Goal: Purchase product/service

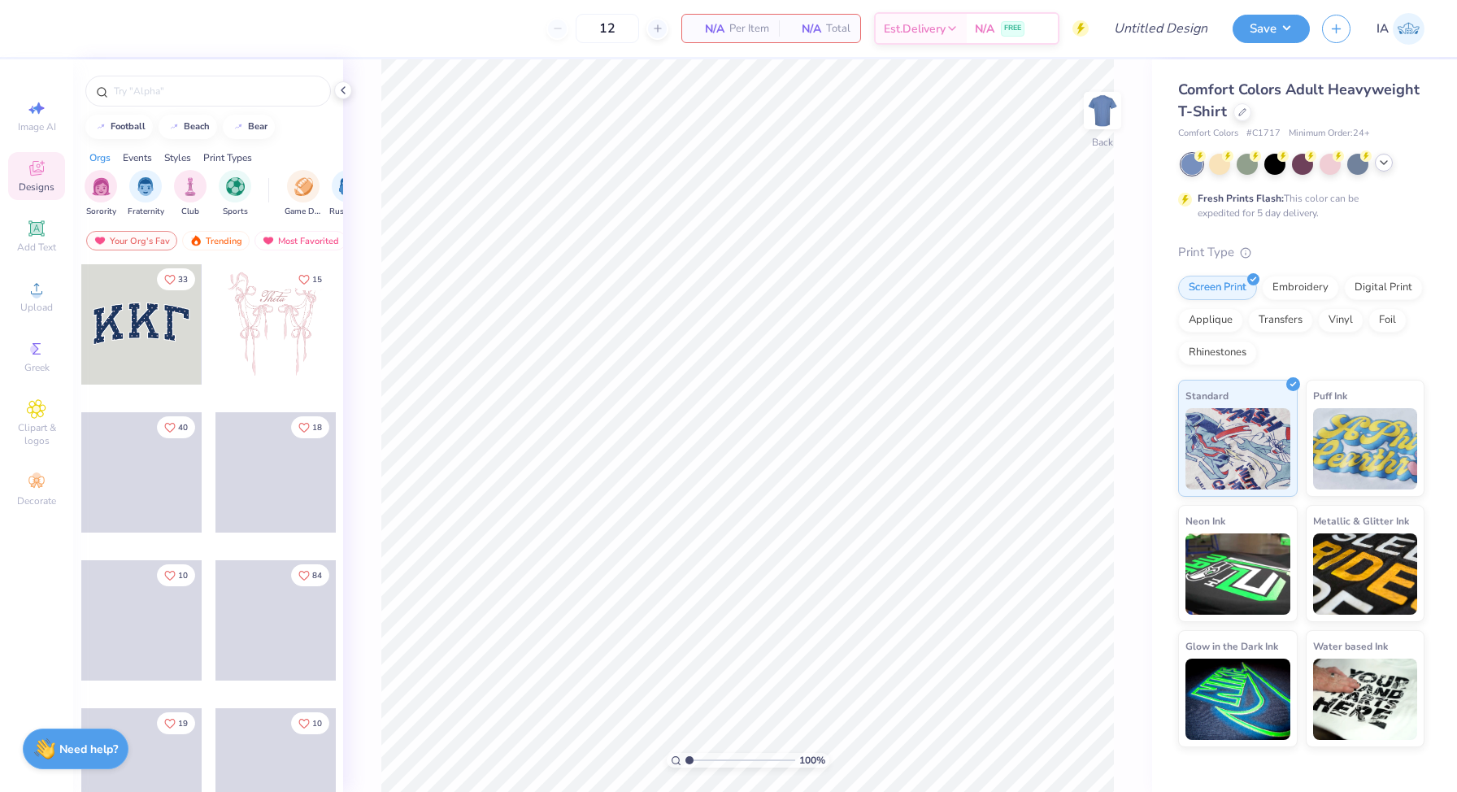
click at [1385, 163] on icon at bounding box center [1384, 162] width 13 height 13
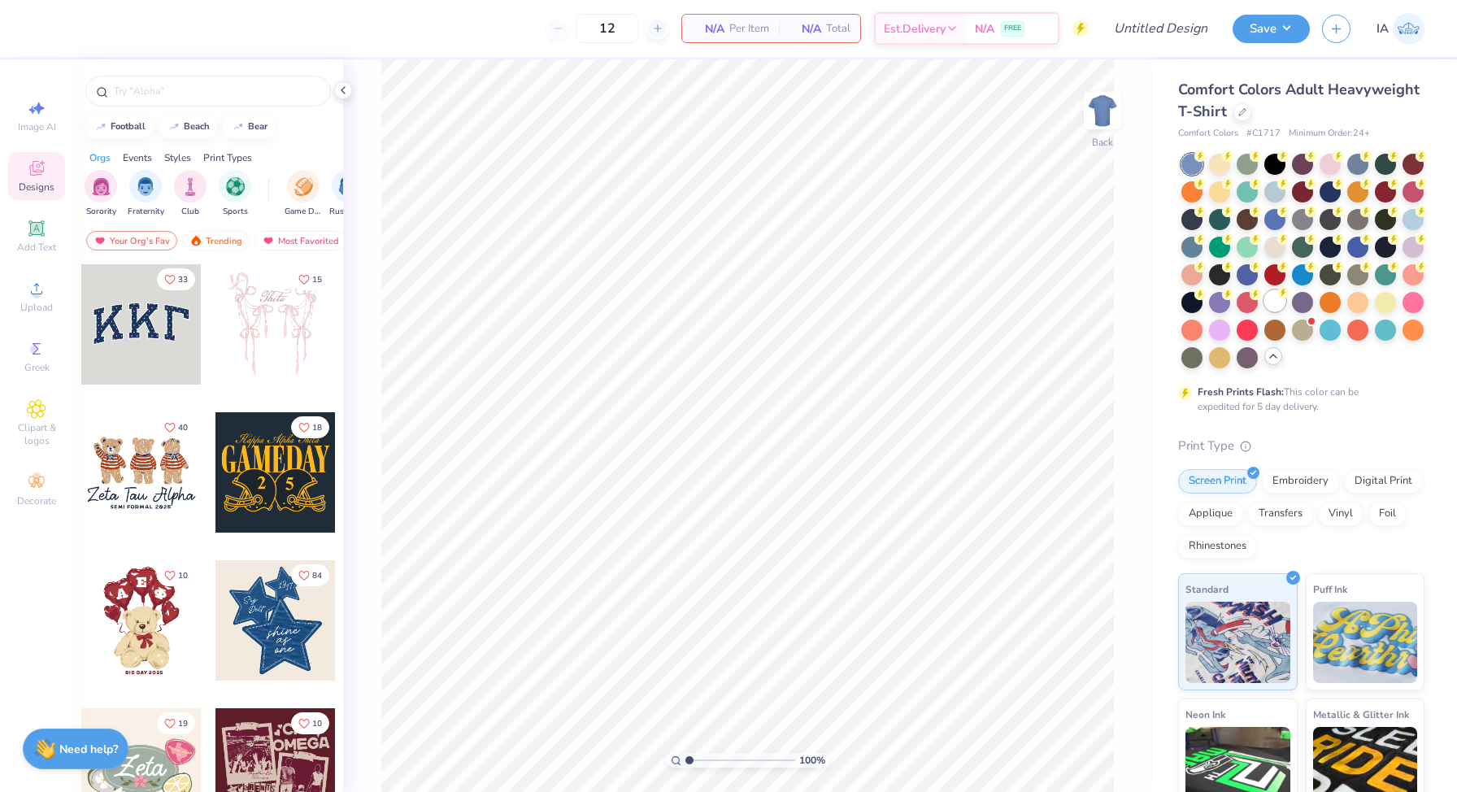
click at [1276, 299] on div at bounding box center [1275, 300] width 21 height 21
click at [1181, 25] on input "Design Title" at bounding box center [1140, 28] width 159 height 33
type input "Aviation Society Fall Gen"
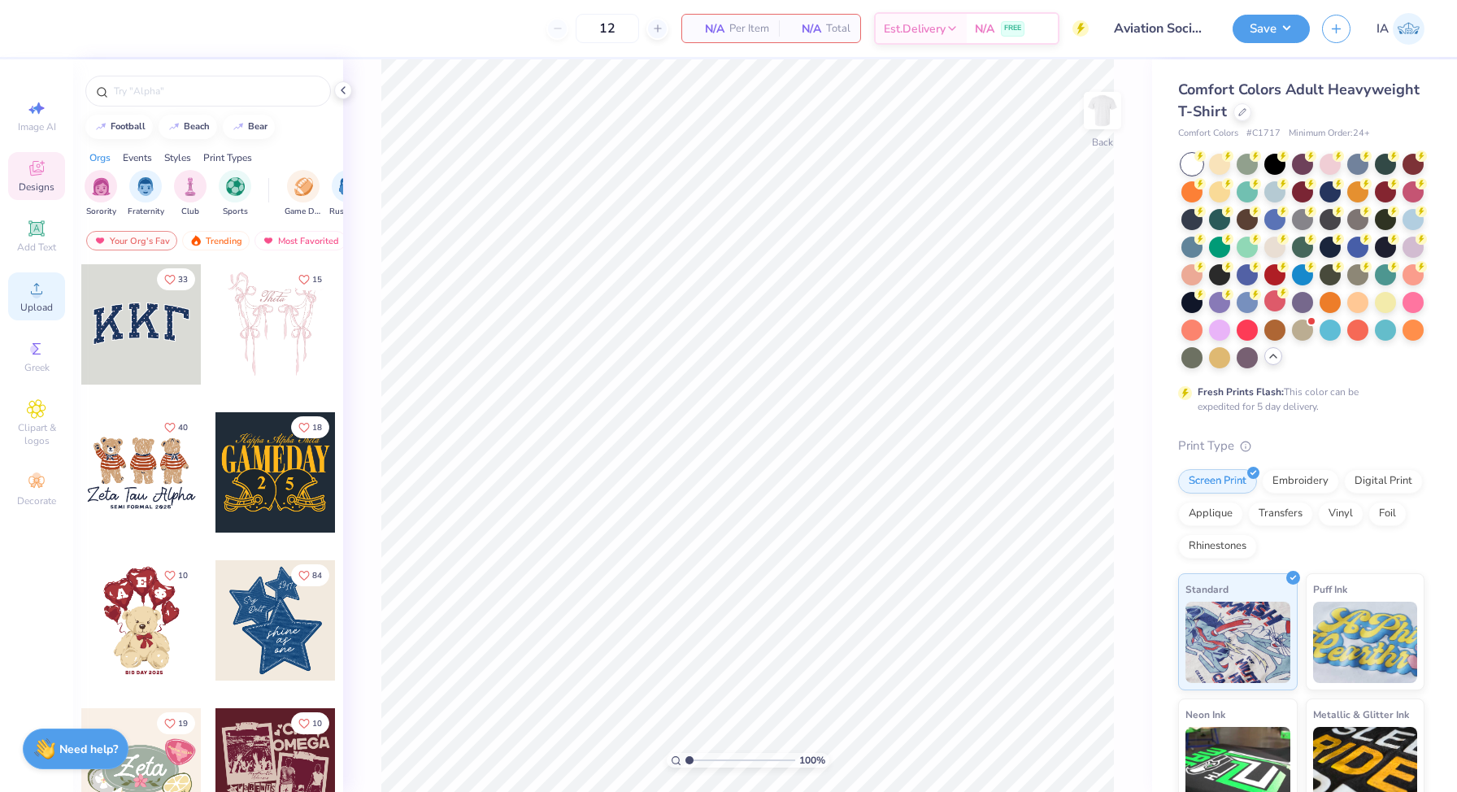
click at [25, 285] on div "Upload" at bounding box center [36, 296] width 57 height 48
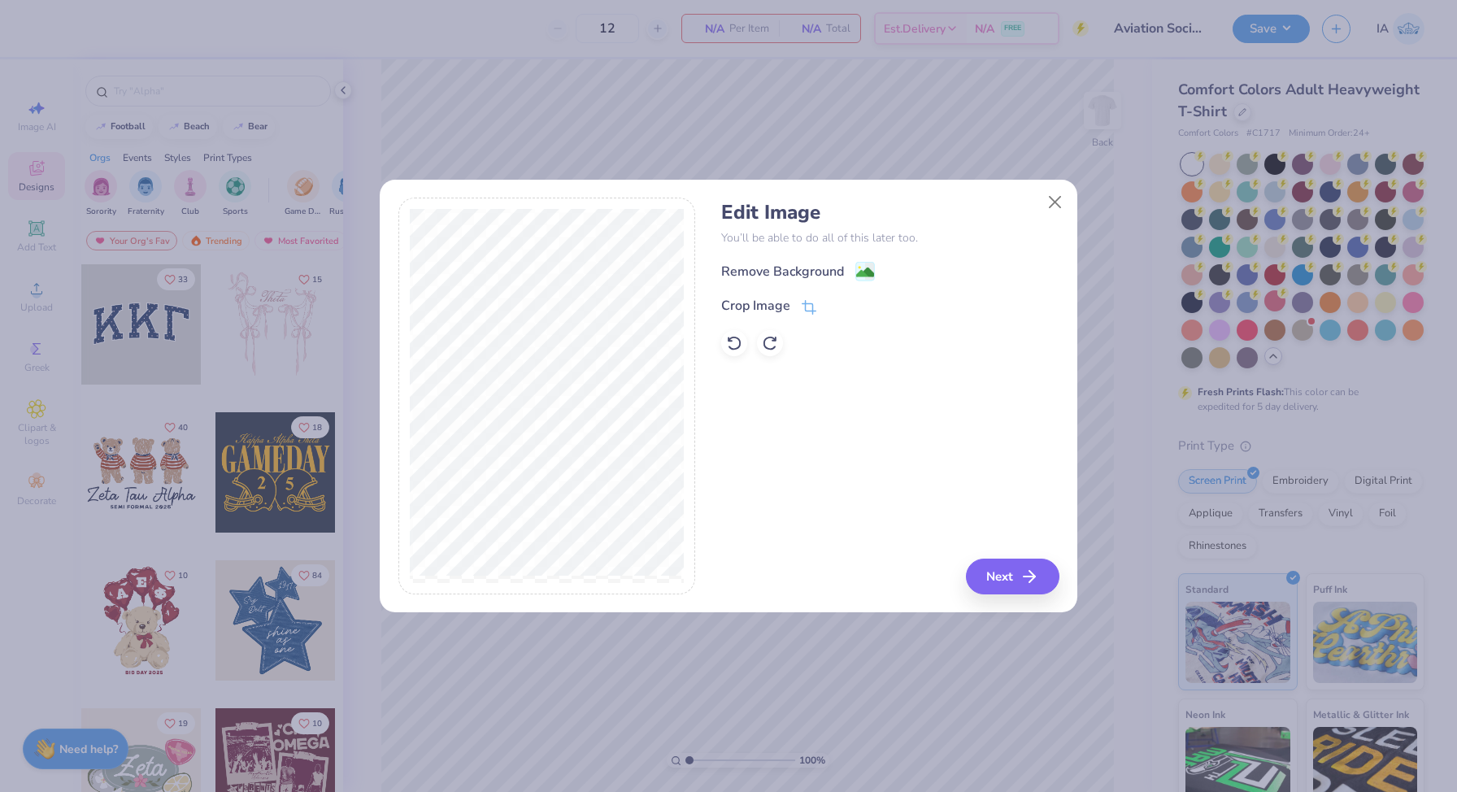
click at [878, 268] on div "Remove Background" at bounding box center [889, 271] width 337 height 20
click at [868, 268] on image at bounding box center [865, 274] width 18 height 18
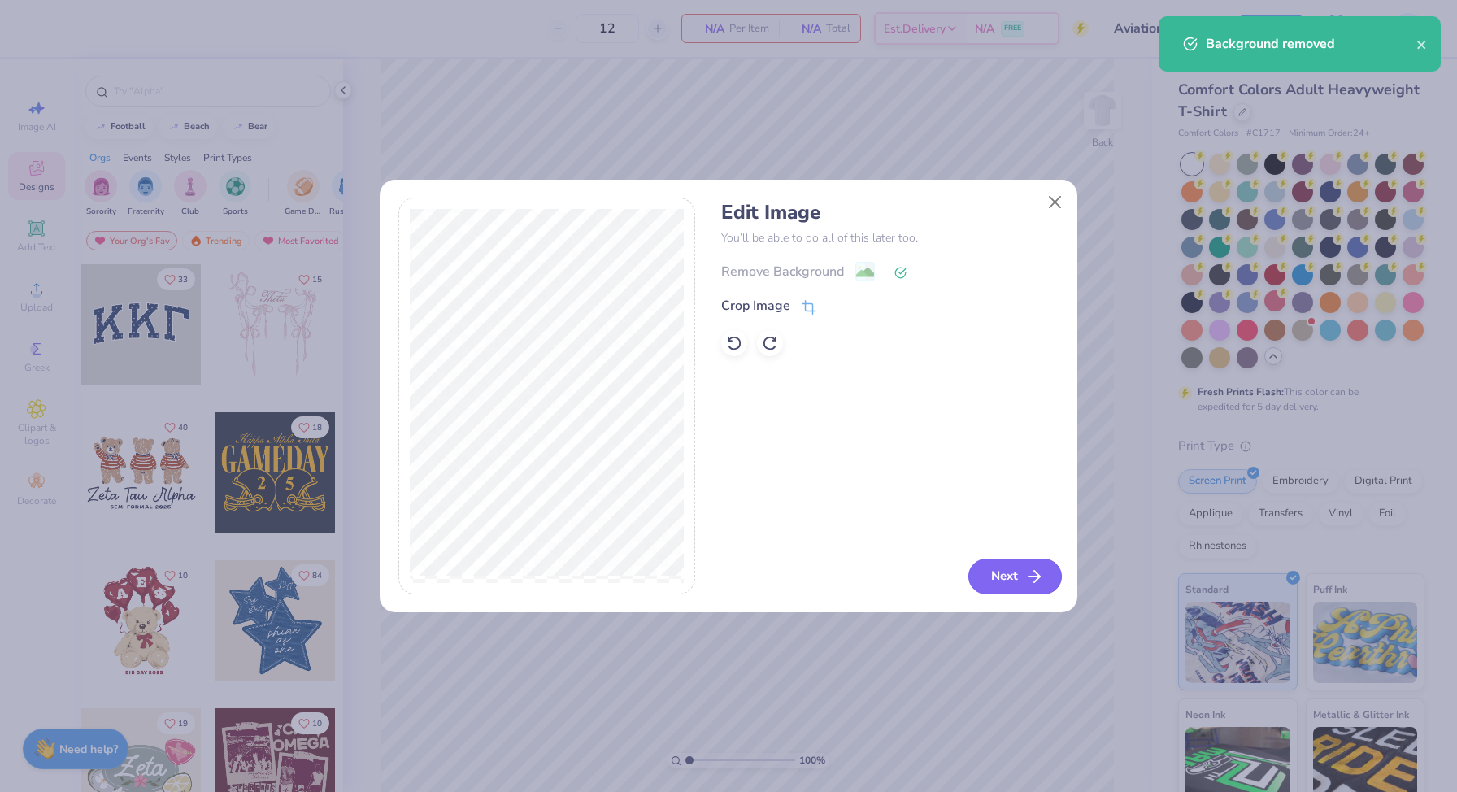
click at [1009, 579] on button "Next" at bounding box center [1016, 577] width 94 height 36
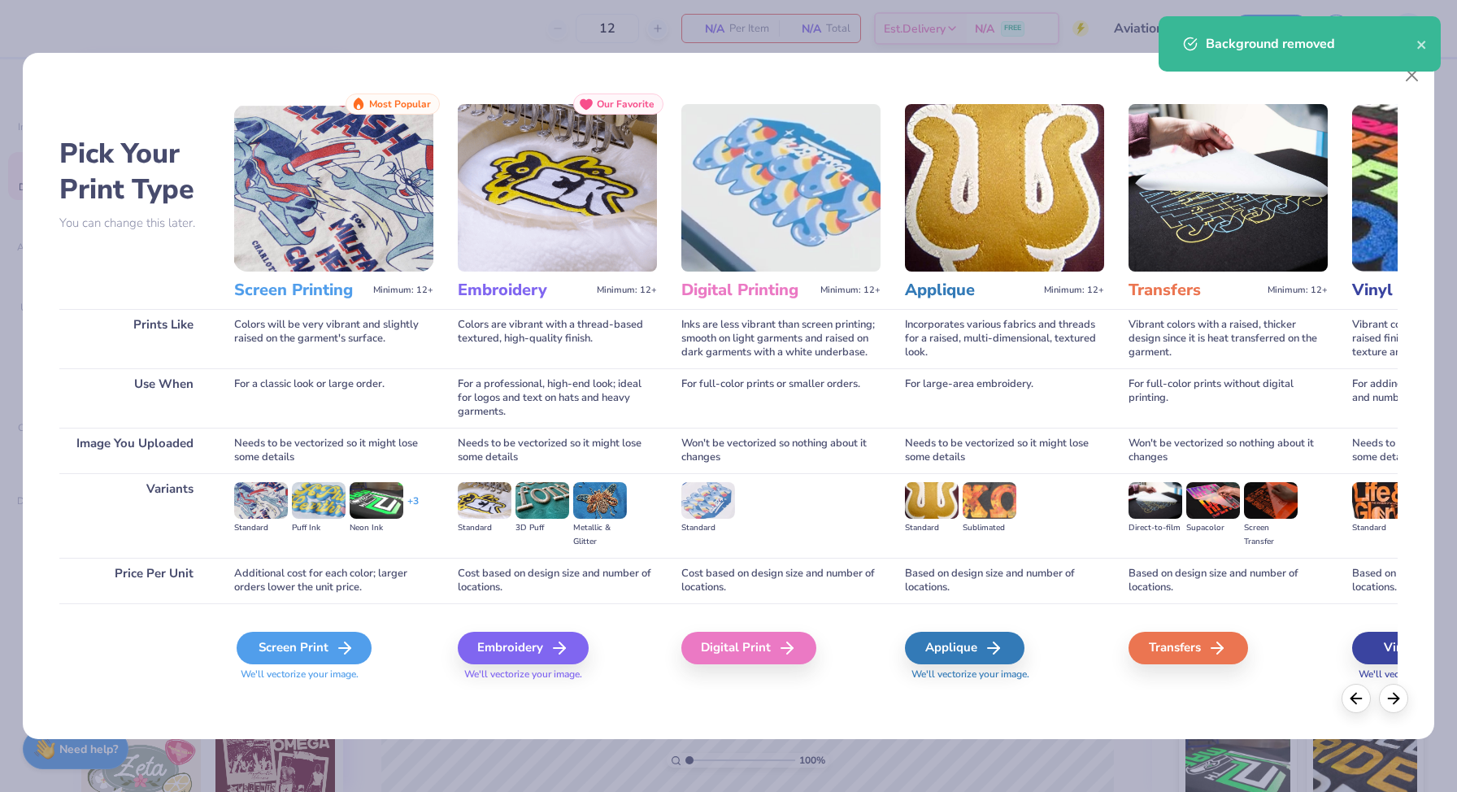
click at [275, 652] on div "Screen Print" at bounding box center [304, 648] width 135 height 33
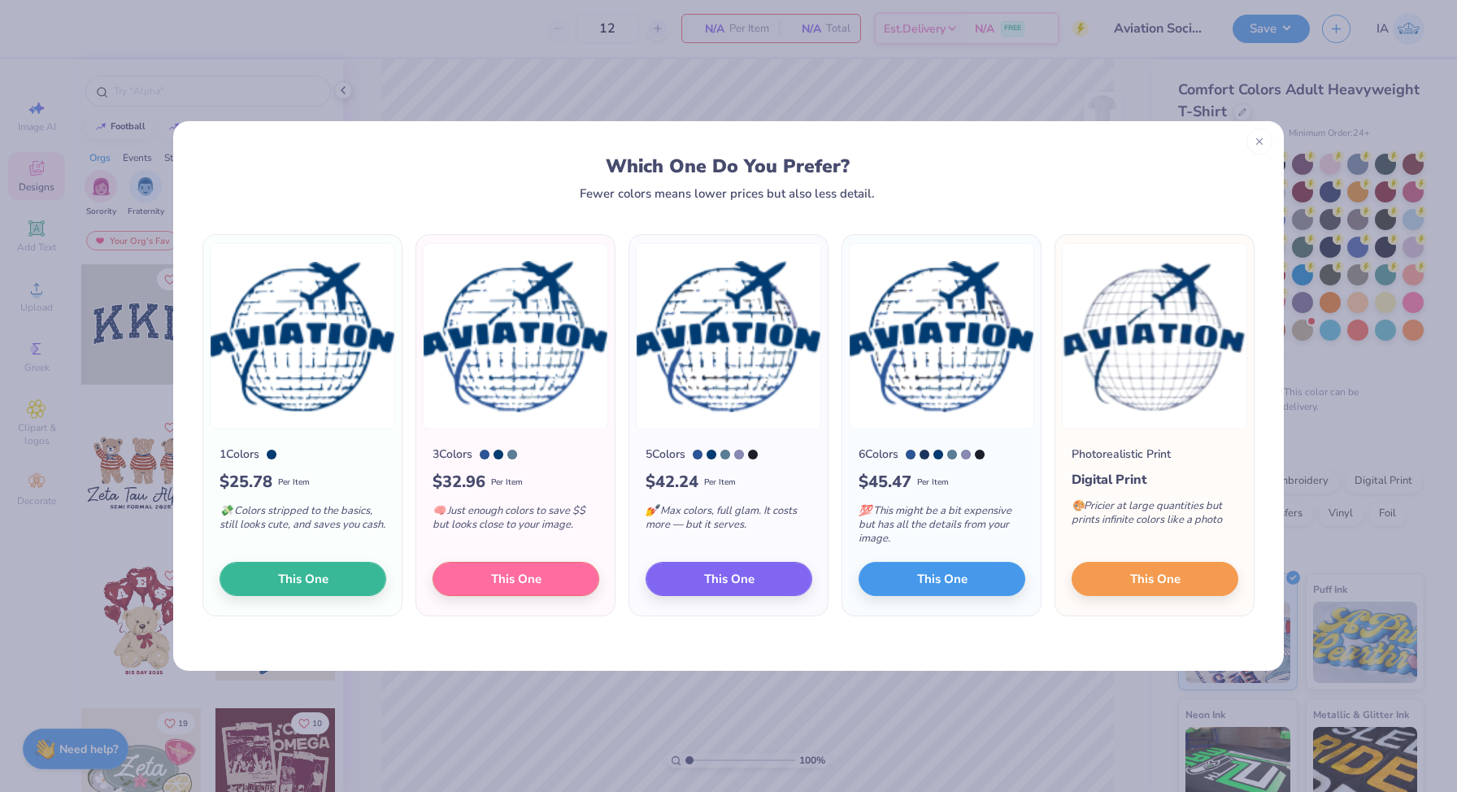
click at [1261, 140] on icon at bounding box center [1259, 141] width 11 height 11
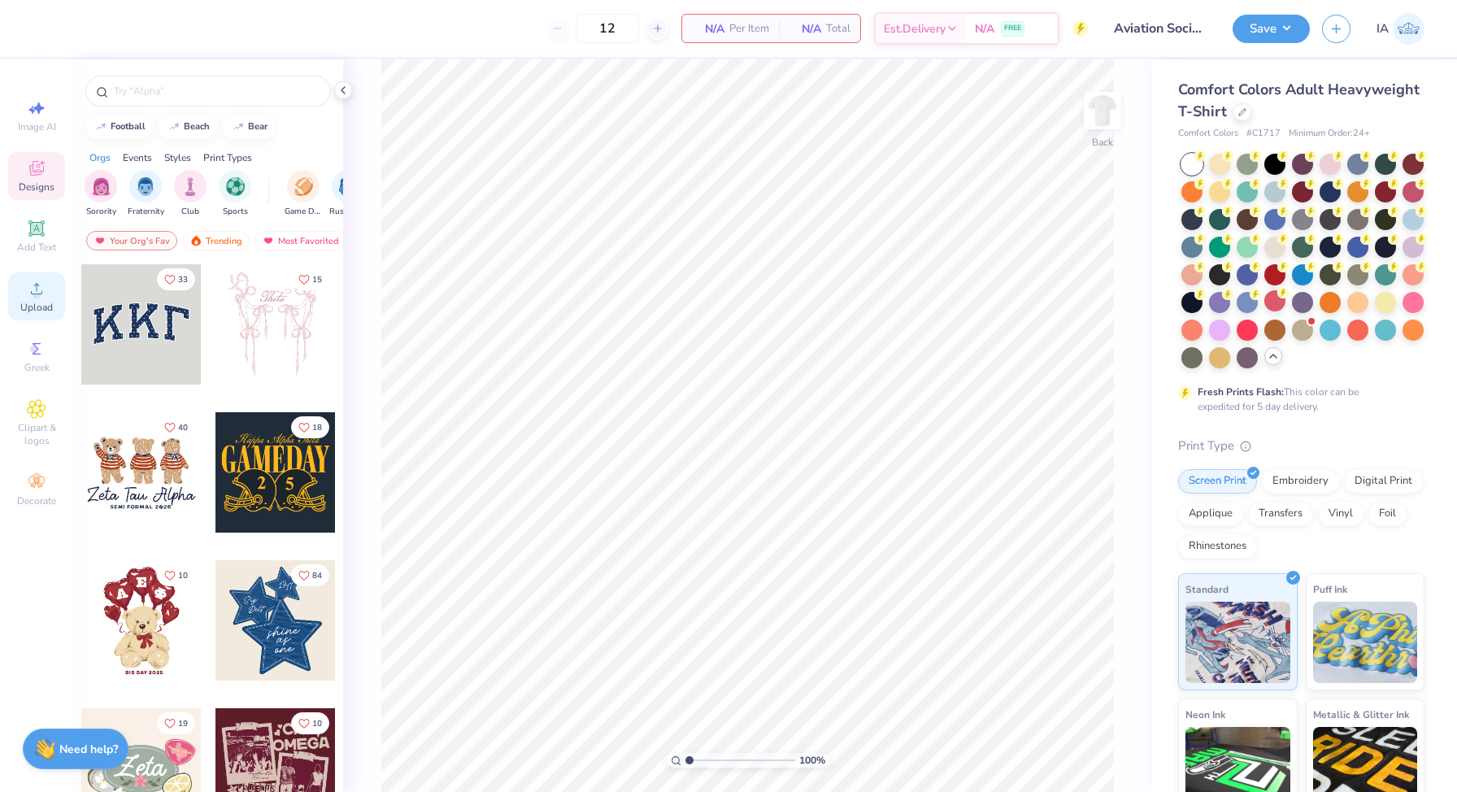
click at [28, 293] on icon at bounding box center [37, 289] width 20 height 20
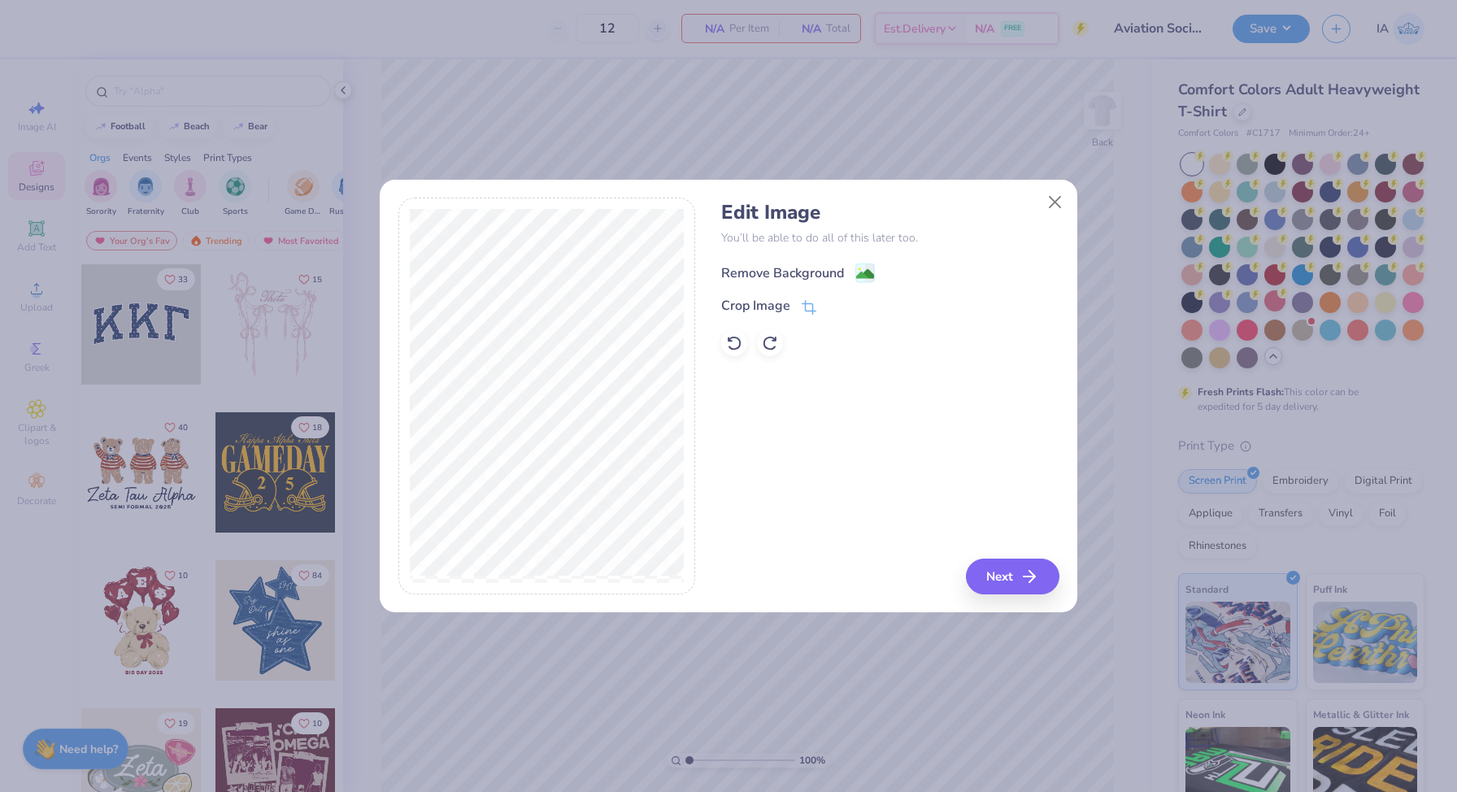
click at [868, 263] on span at bounding box center [865, 273] width 20 height 20
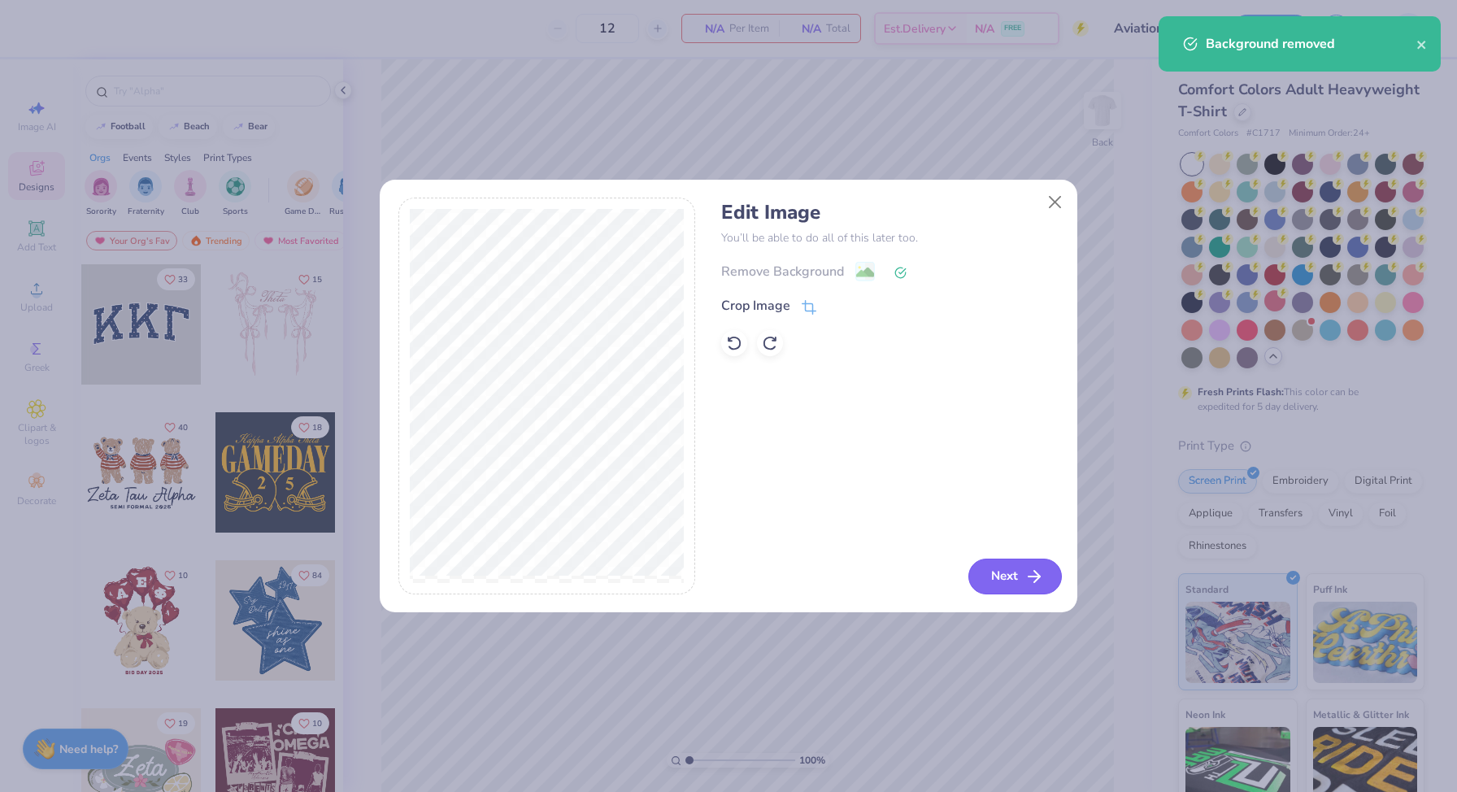
click at [1036, 572] on polyline "button" at bounding box center [1037, 576] width 6 height 11
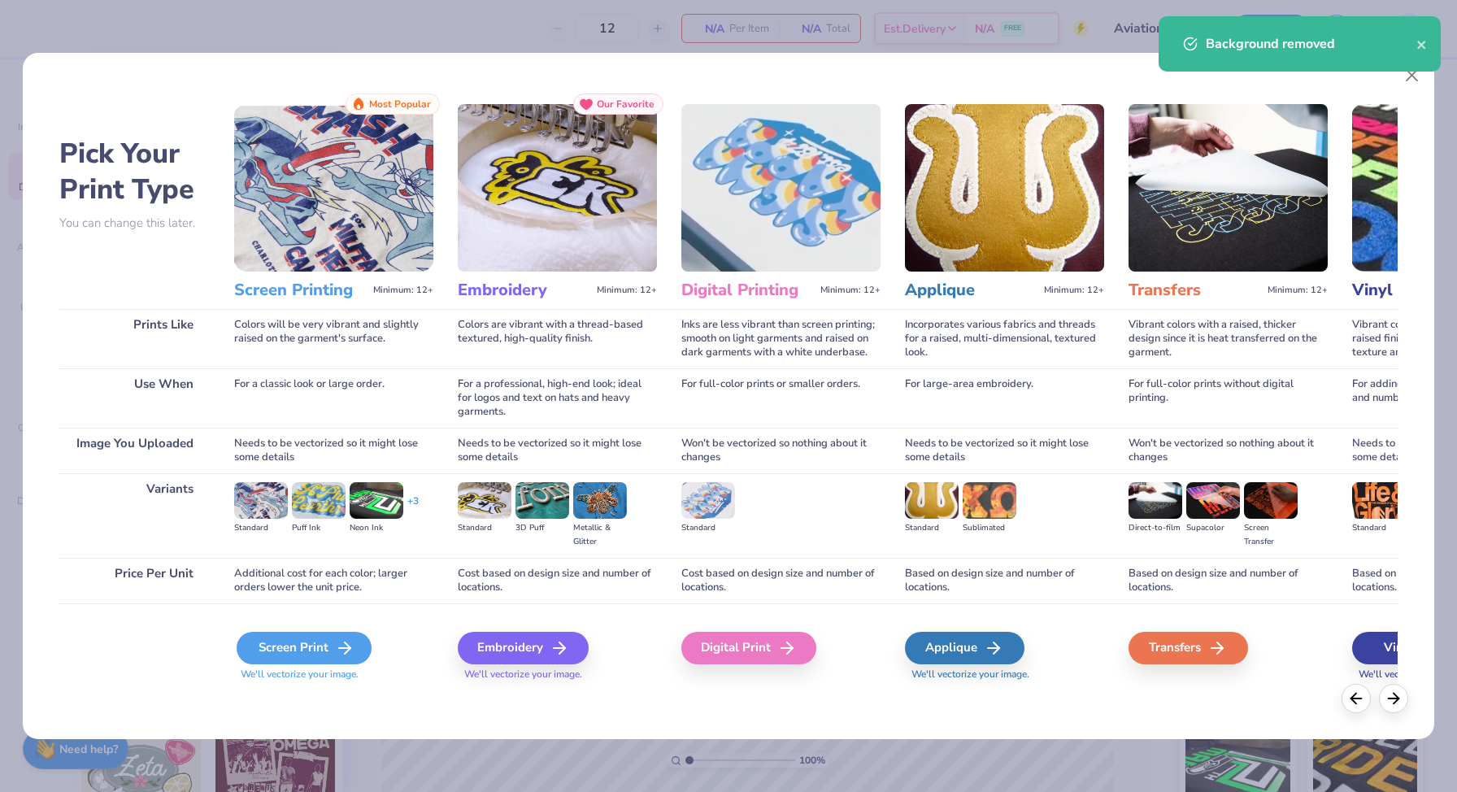
click at [295, 653] on div "Screen Print" at bounding box center [304, 648] width 135 height 33
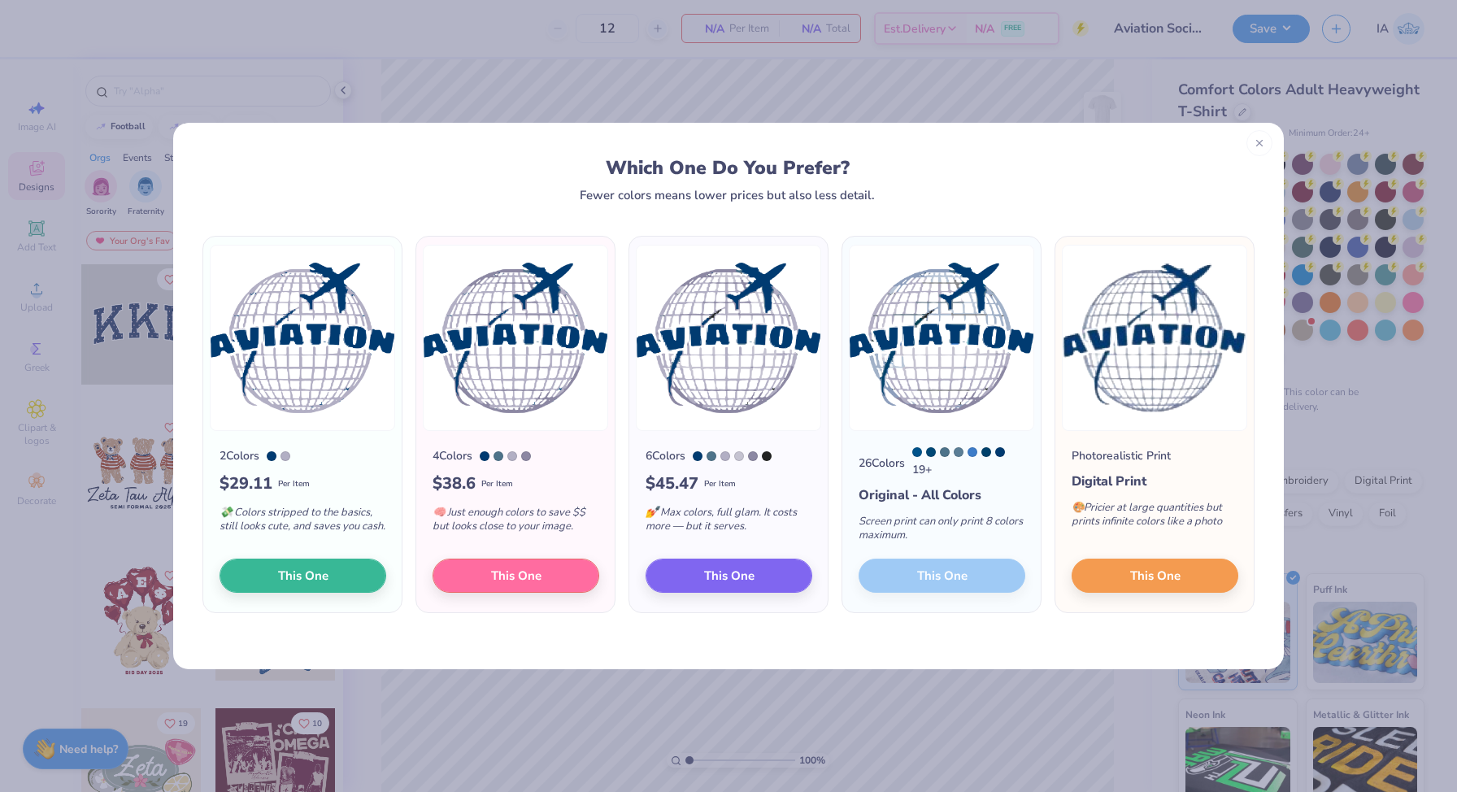
click at [1257, 143] on line at bounding box center [1259, 143] width 6 height 6
